Goal: Task Accomplishment & Management: Use online tool/utility

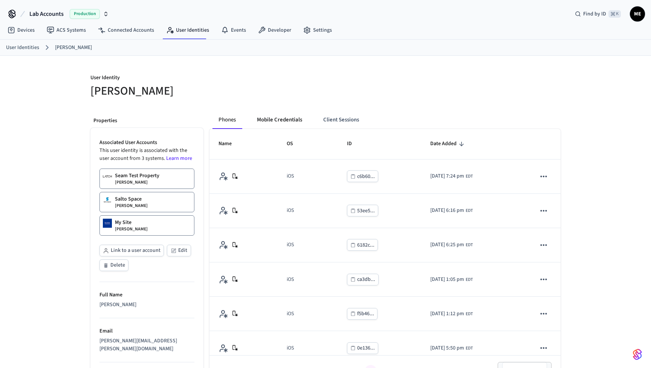
click at [293, 126] on button "Mobile Credentials" at bounding box center [279, 120] width 57 height 18
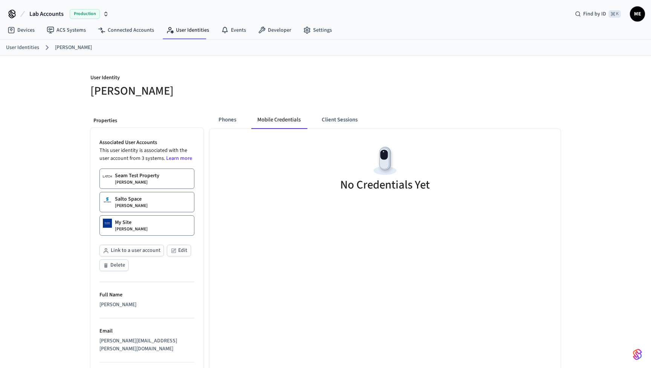
click at [162, 202] on link "Salto Space [PERSON_NAME]" at bounding box center [146, 202] width 95 height 20
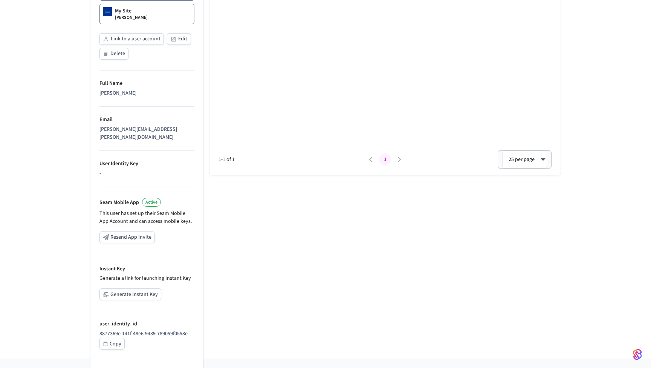
scroll to position [211, 0]
click at [122, 290] on button "Generate Instant Key" at bounding box center [130, 295] width 62 height 12
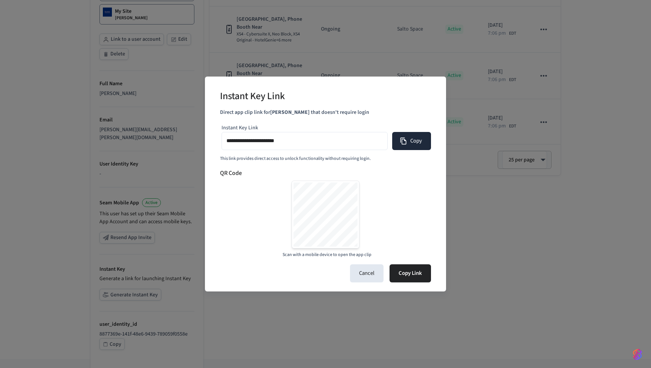
click at [407, 143] on icon "button" at bounding box center [404, 141] width 8 height 8
click at [412, 141] on button "Copy" at bounding box center [411, 141] width 39 height 18
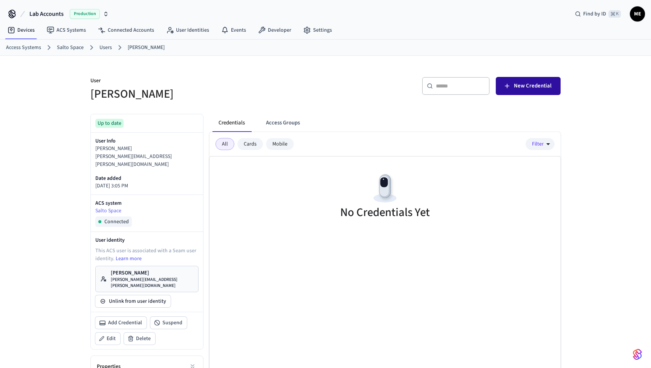
click at [534, 85] on span "New Credential" at bounding box center [533, 86] width 38 height 10
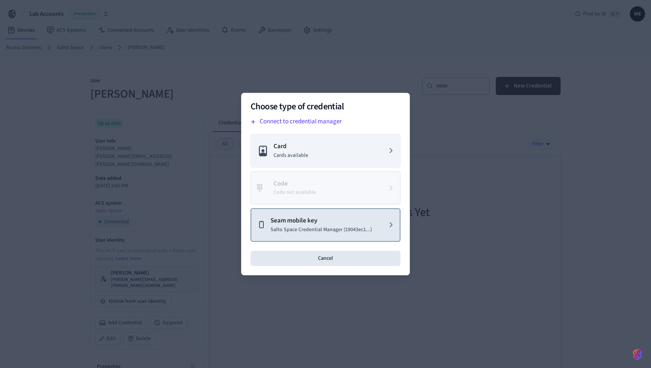
click at [350, 229] on p "Salto Space Credential Manager (19043ec1...)" at bounding box center [321, 230] width 101 height 8
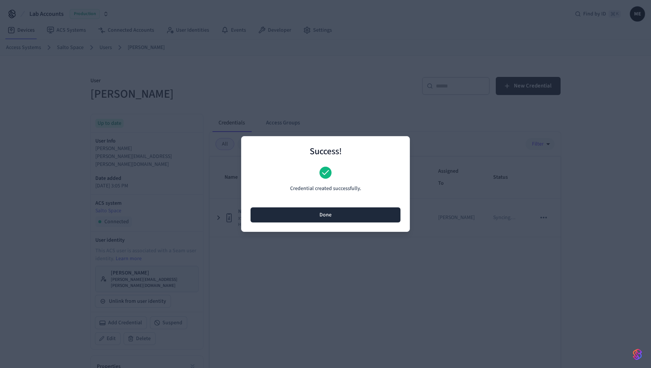
click at [327, 213] on button "Done" at bounding box center [326, 214] width 150 height 15
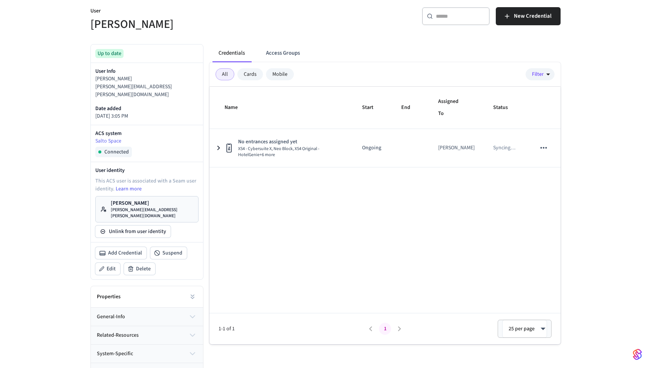
scroll to position [69, 0]
